Goal: Find specific page/section: Find specific page/section

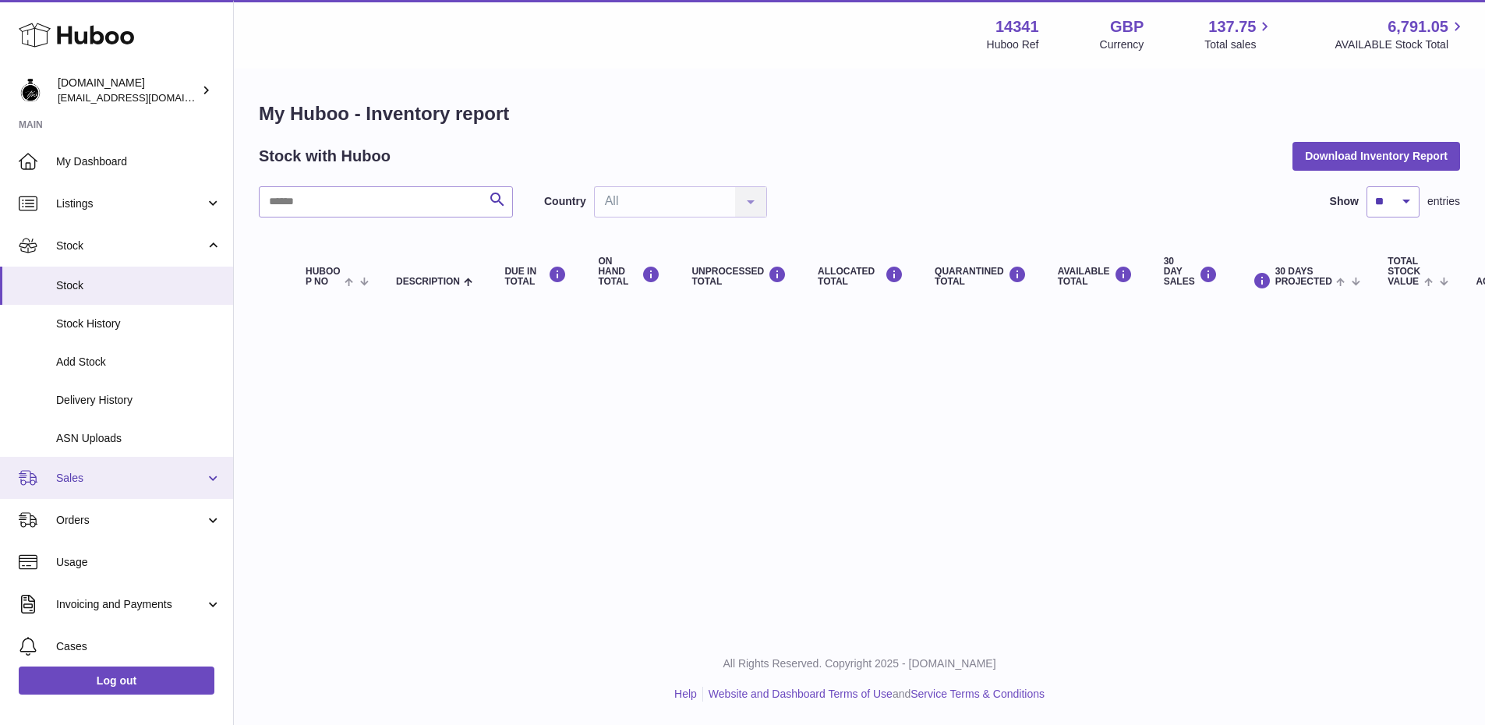
click at [95, 484] on span "Sales" at bounding box center [130, 478] width 149 height 15
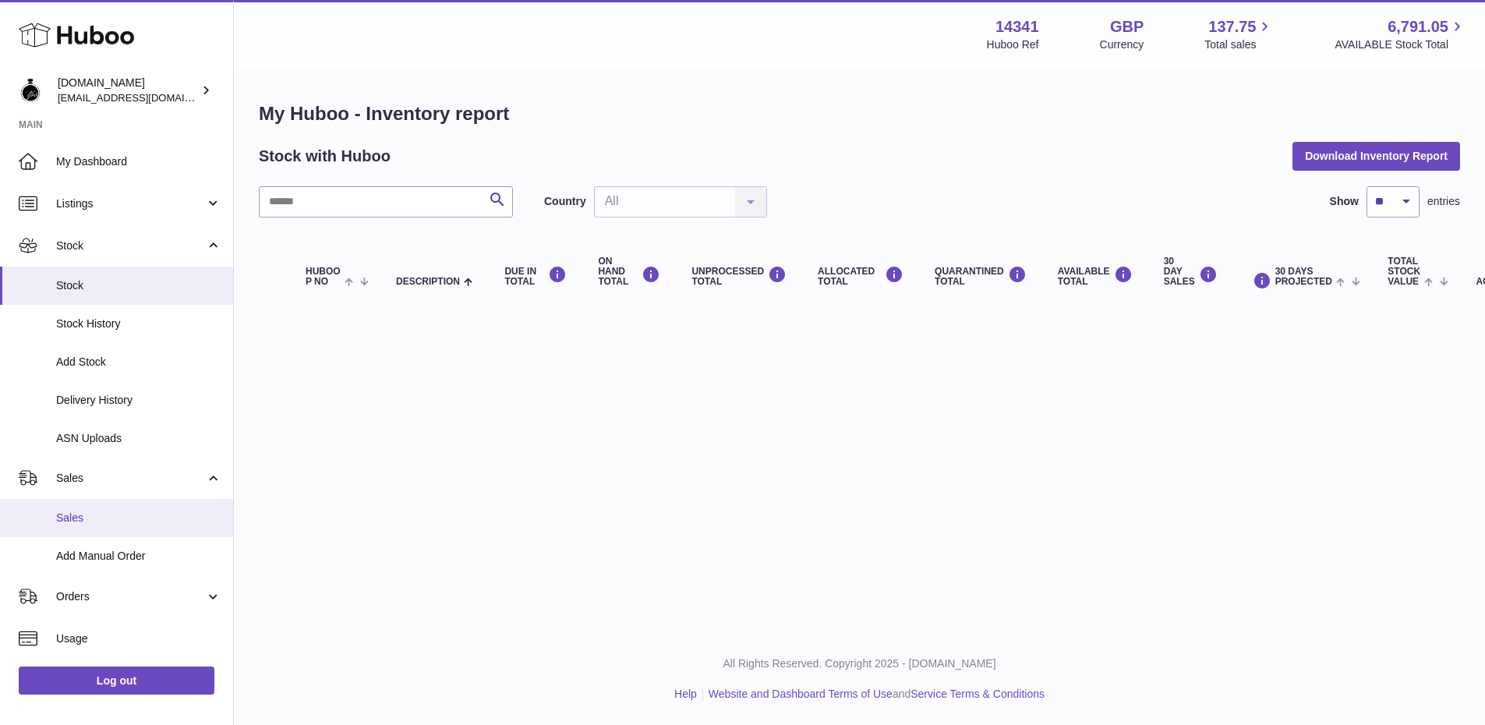
click at [80, 518] on span "Sales" at bounding box center [138, 517] width 165 height 15
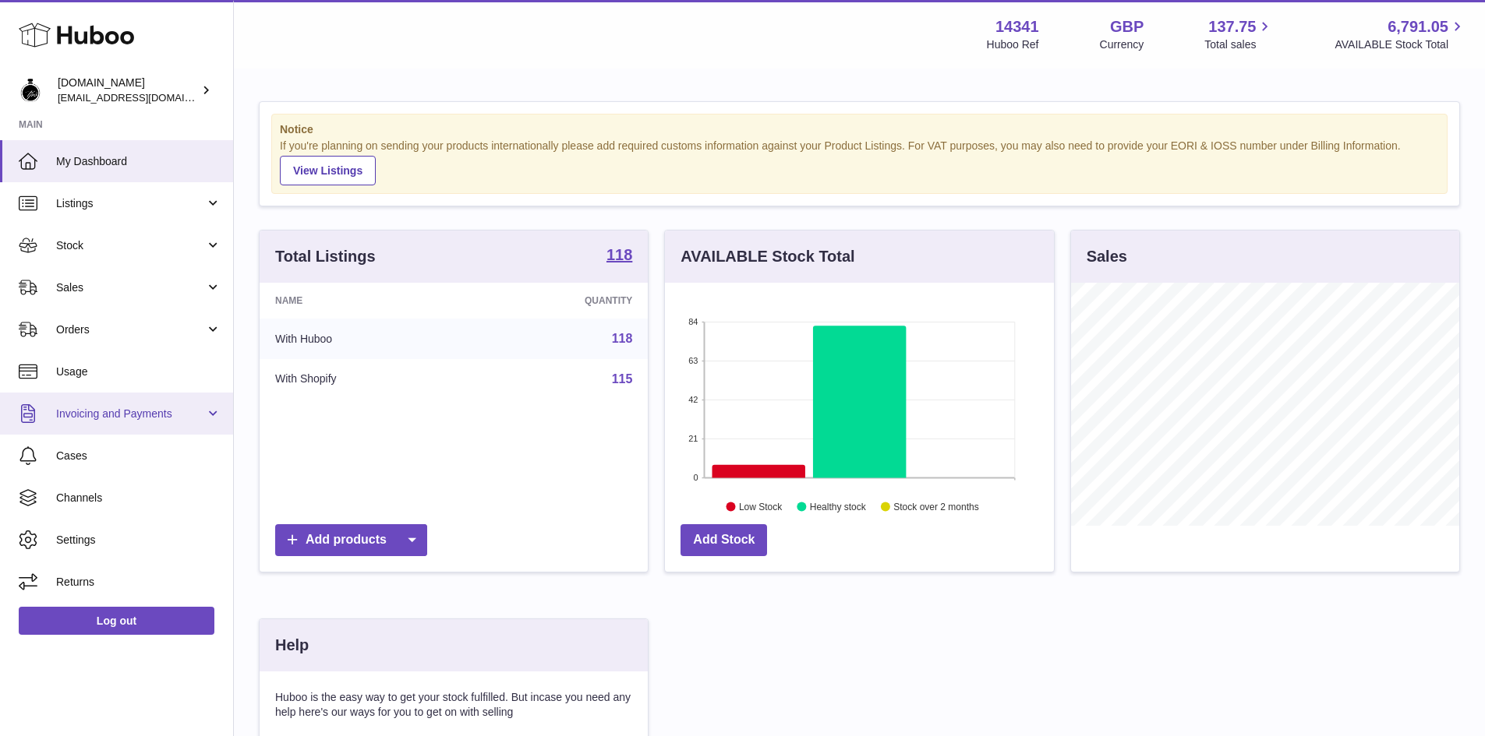
click at [104, 420] on span "Invoicing and Payments" at bounding box center [130, 414] width 149 height 15
